Goal: Task Accomplishment & Management: Complete application form

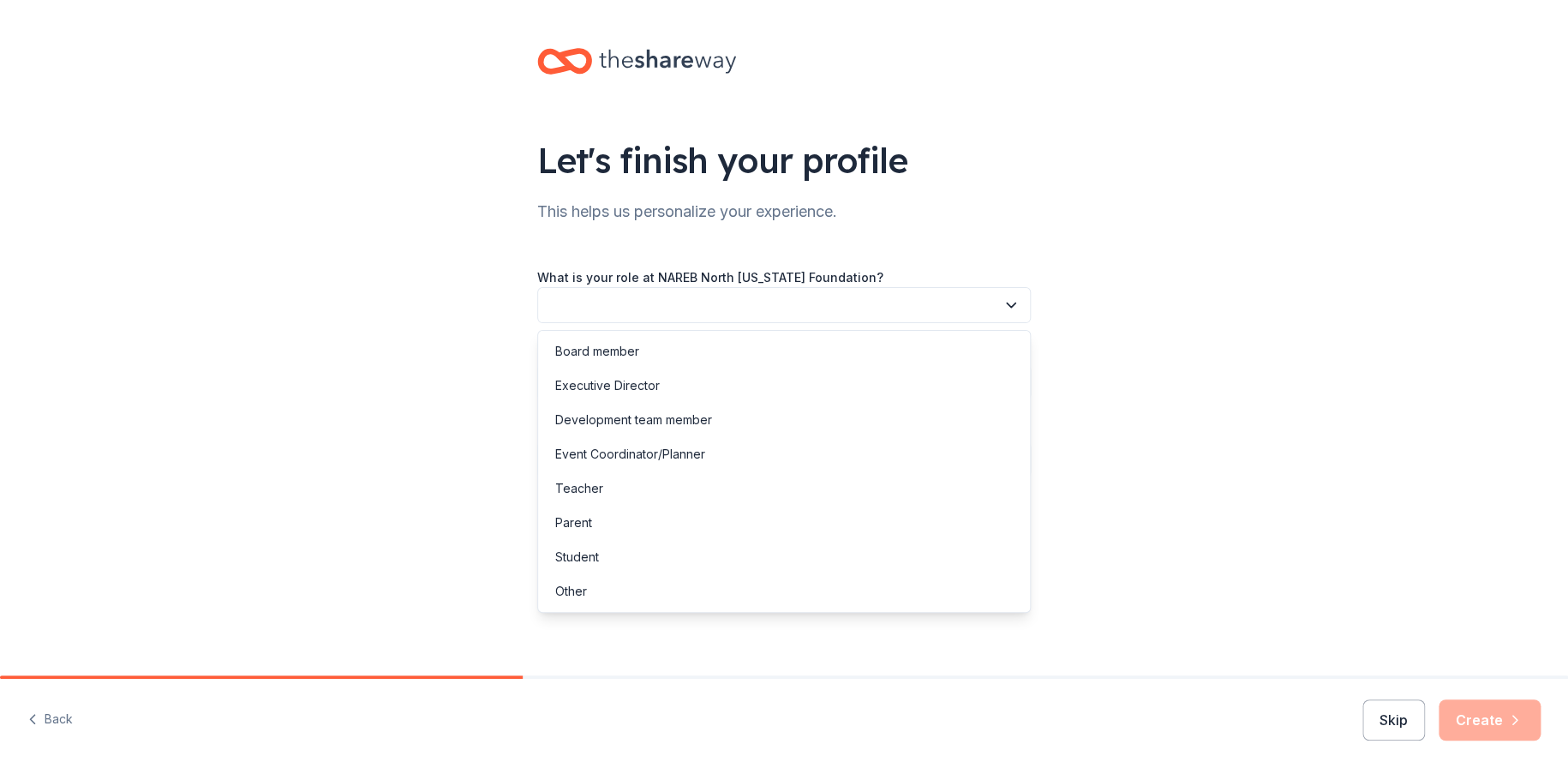
click at [613, 298] on button "button" at bounding box center [784, 305] width 494 height 36
click at [581, 348] on div "Board member" at bounding box center [597, 351] width 84 height 21
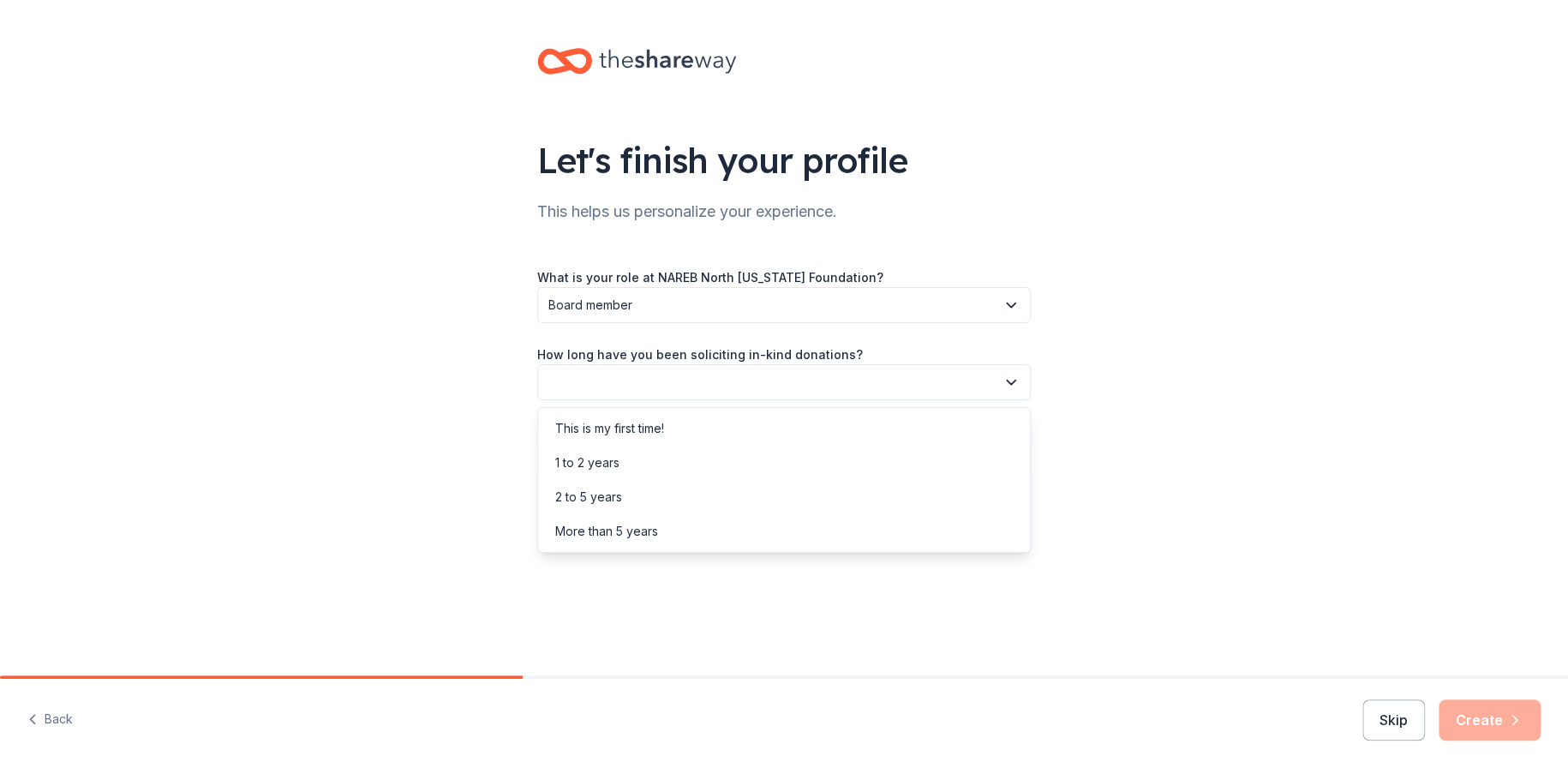
click at [580, 379] on button "button" at bounding box center [784, 383] width 494 height 36
click at [576, 423] on div "This is my first time!" at bounding box center [609, 428] width 108 height 21
click at [615, 455] on button "button" at bounding box center [784, 460] width 494 height 36
click at [598, 571] on div "Social media" at bounding box center [591, 574] width 72 height 21
click at [1491, 720] on button "Create" at bounding box center [1489, 719] width 102 height 41
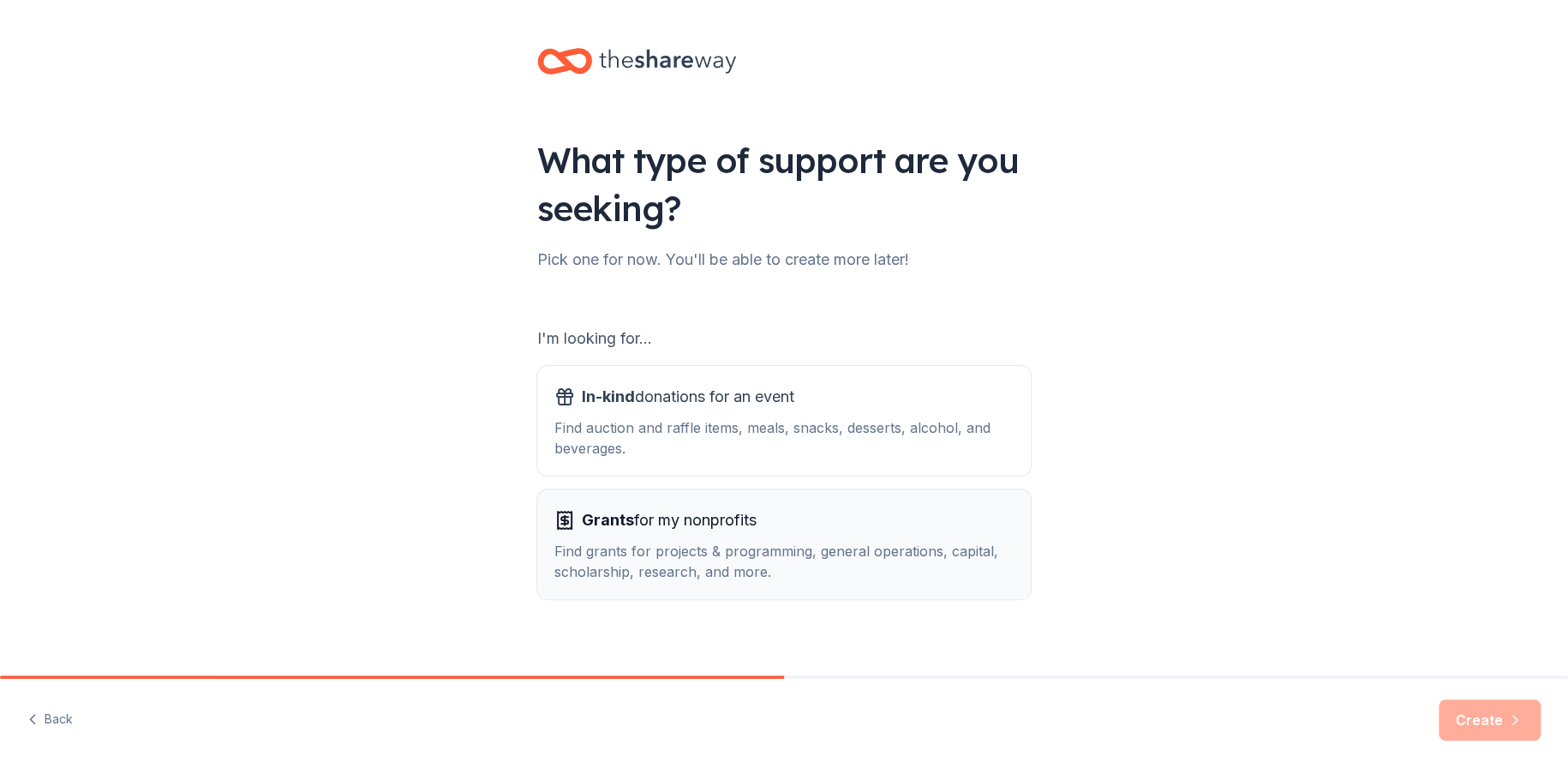
click at [661, 538] on div "Grants for my nonprofits Find grants for projects & programming, general operat…" at bounding box center [784, 543] width 460 height 75
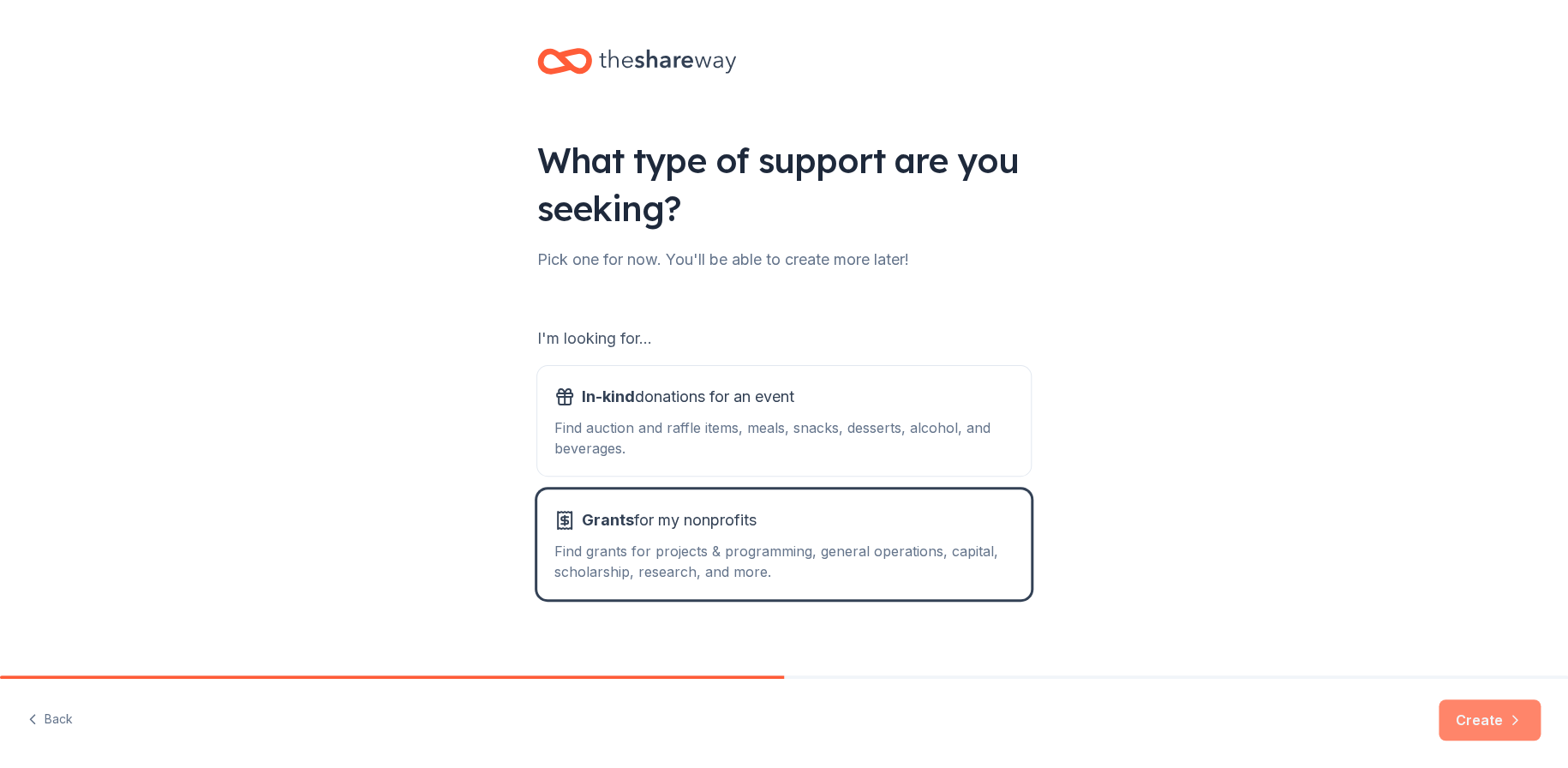
click at [1462, 715] on button "Create" at bounding box center [1489, 719] width 102 height 41
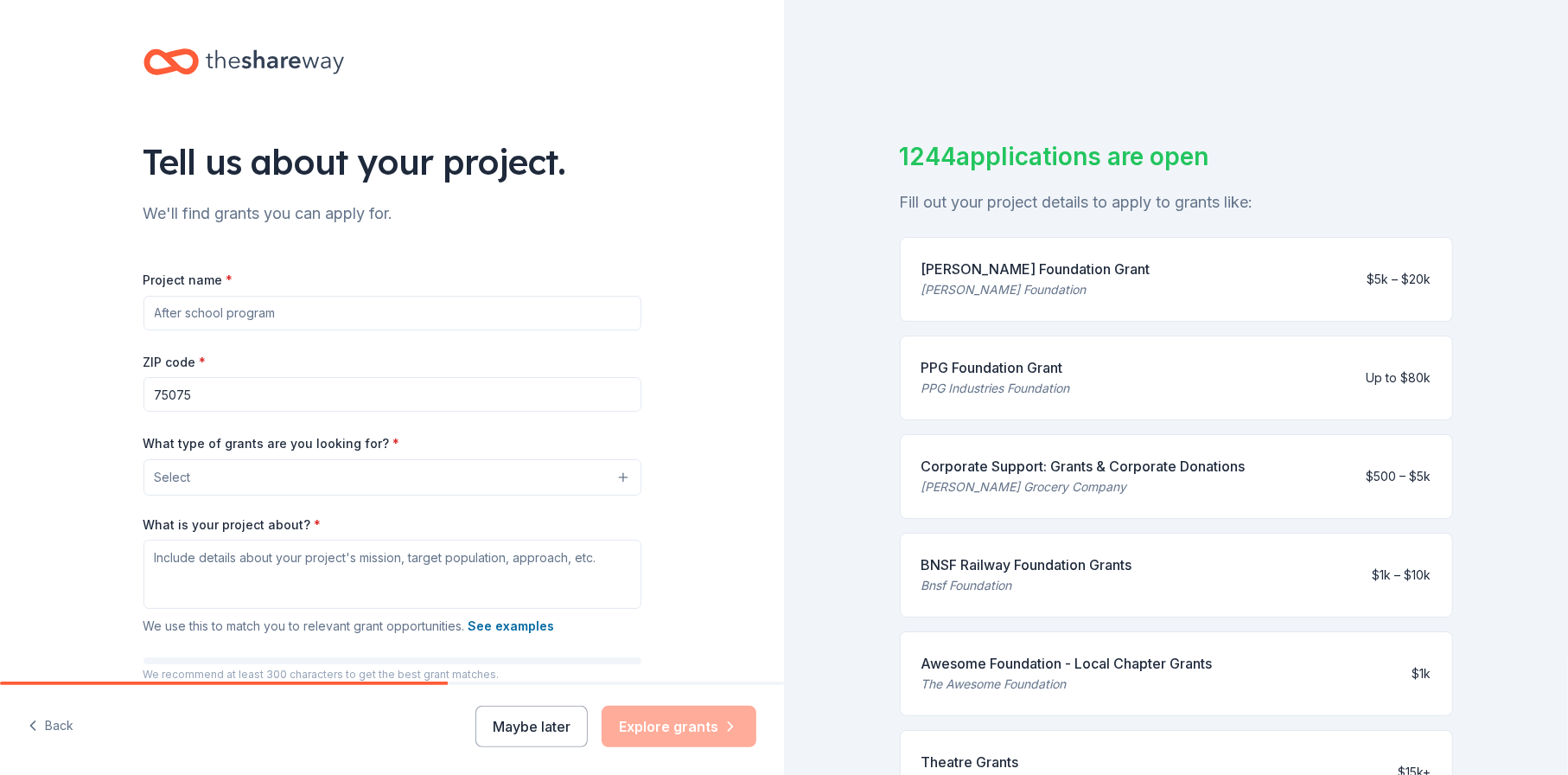
click at [173, 308] on input "Project name *" at bounding box center [392, 313] width 498 height 35
